Goal: Information Seeking & Learning: Learn about a topic

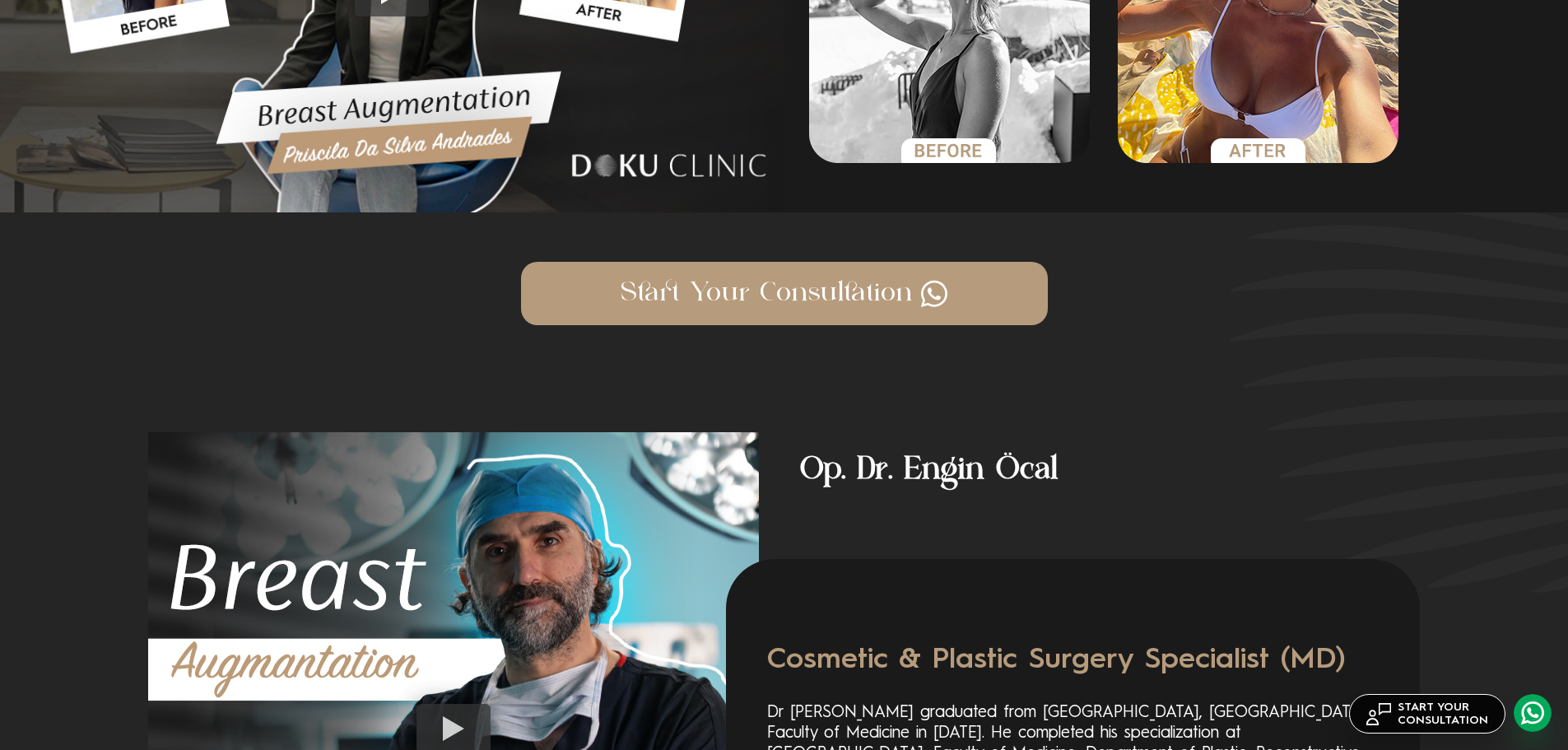
scroll to position [2635, 0]
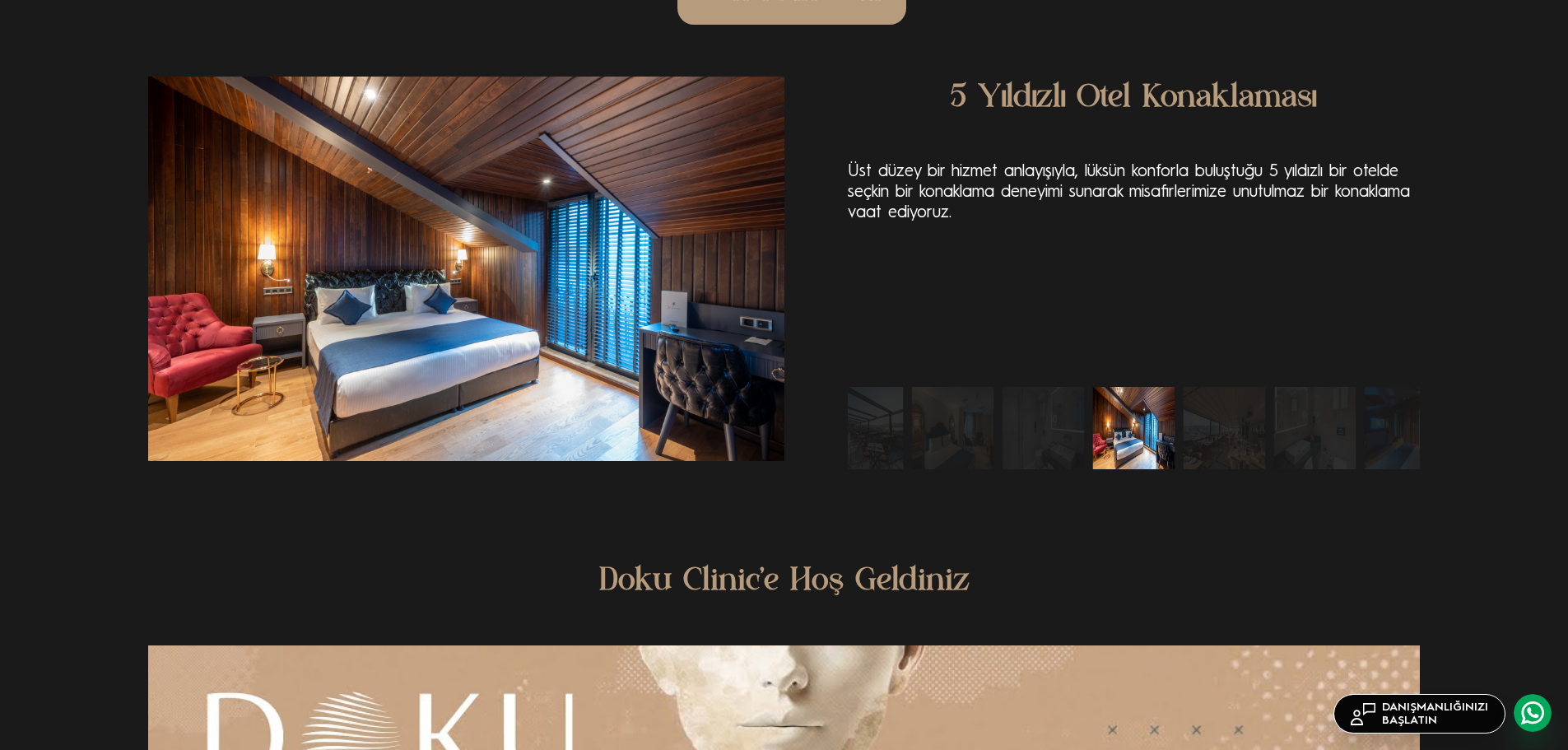
scroll to position [3870, 0]
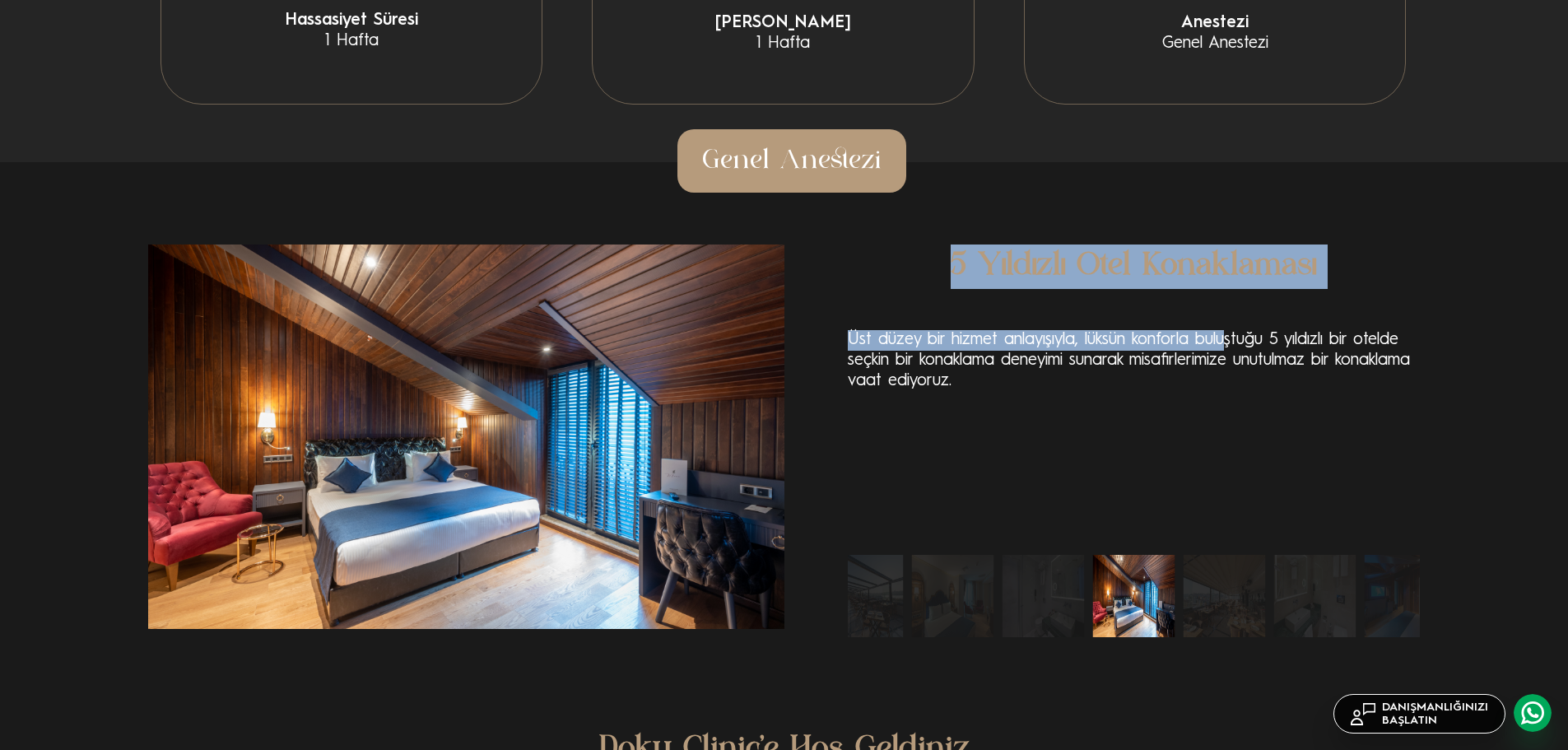
drag, startPoint x: 918, startPoint y: 268, endPoint x: 1350, endPoint y: 330, distance: 436.4
click at [1350, 330] on div "5 Yıldızlı Otel Konaklaması Üst düzey bir hizmet anlayışıyla, lüksün konforla b…" at bounding box center [1133, 441] width 572 height 392
click at [1348, 334] on p "Üst düzey bir hizmet anlayışıyla, lüksün konforla buluştuğu 5 yıldızlı bir otel…" at bounding box center [1133, 360] width 572 height 61
